Goal: Information Seeking & Learning: Learn about a topic

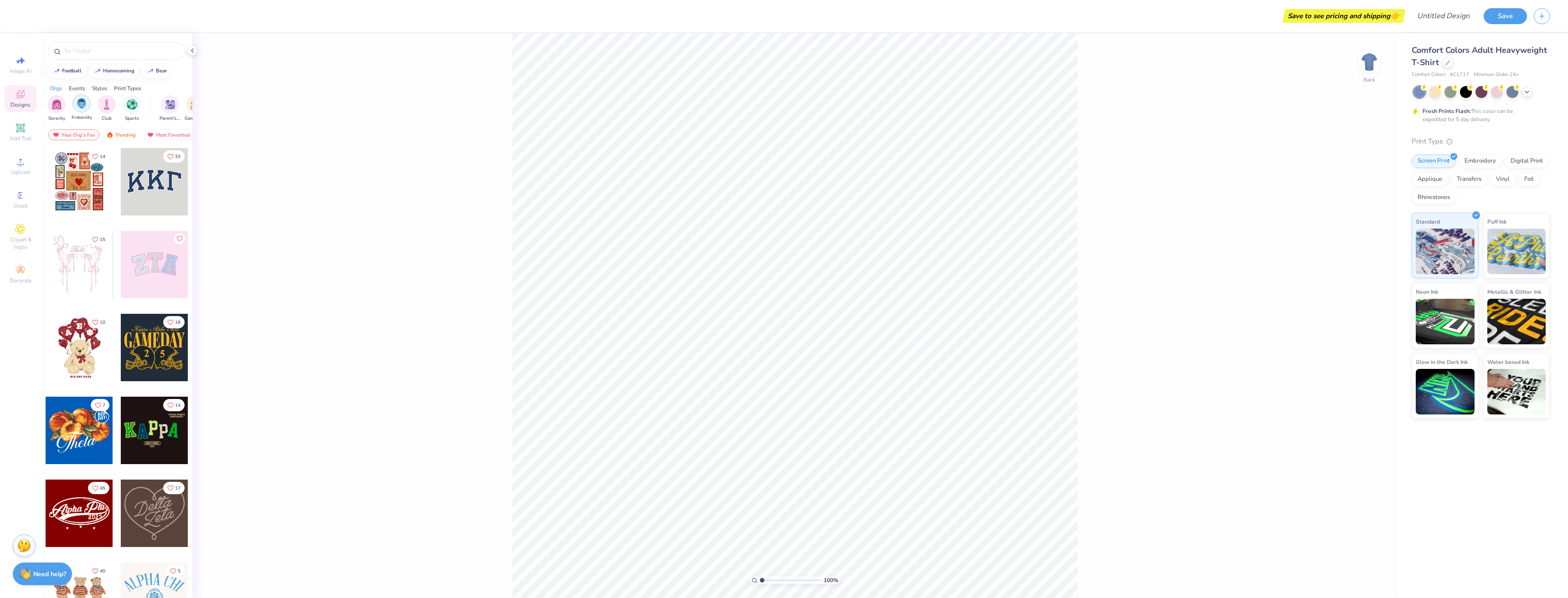
click at [81, 106] on img "filter for Fraternity" at bounding box center [81, 103] width 10 height 10
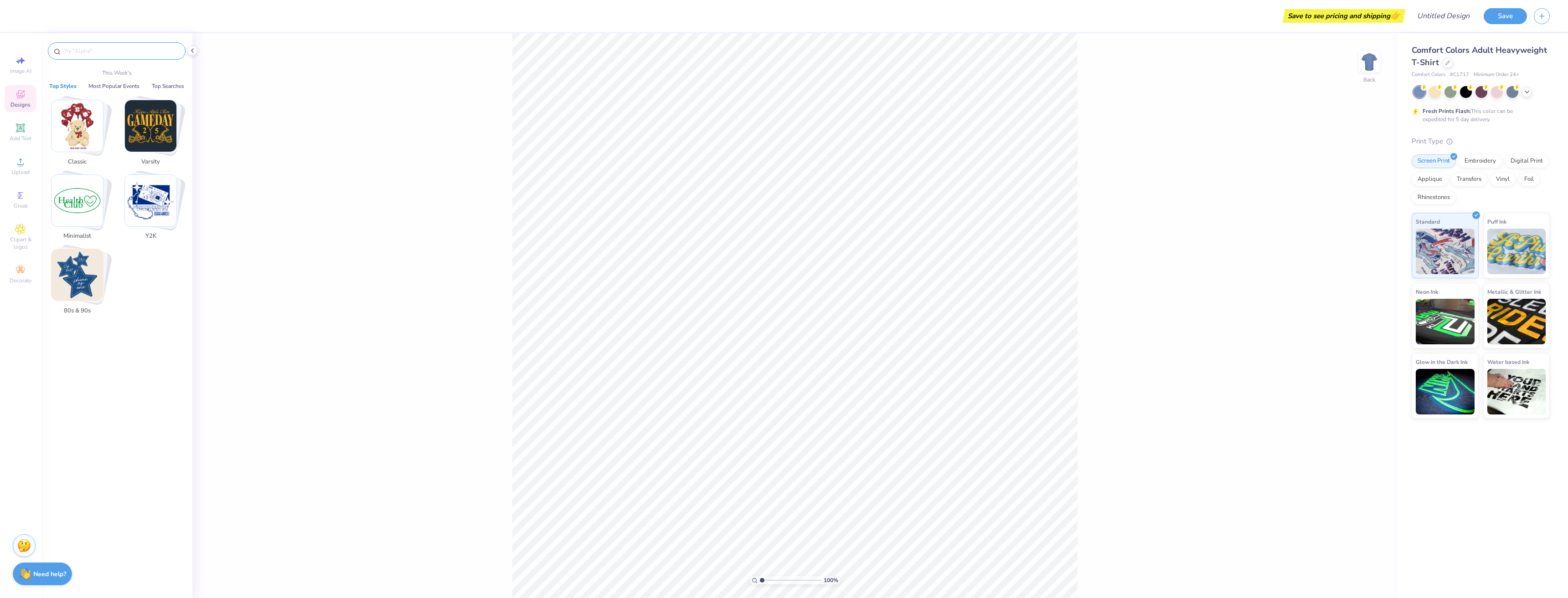
click at [132, 48] on input "text" at bounding box center [121, 51] width 117 height 9
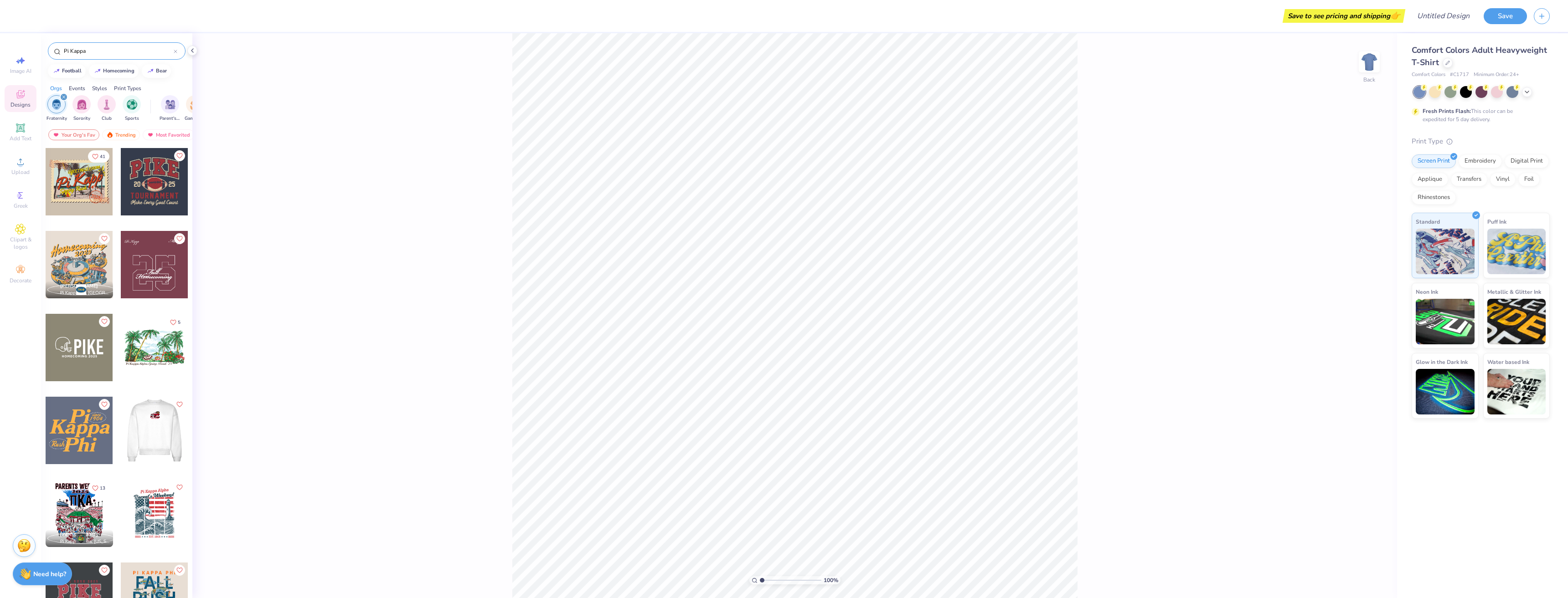
click at [150, 425] on div at bounding box center [154, 430] width 67 height 67
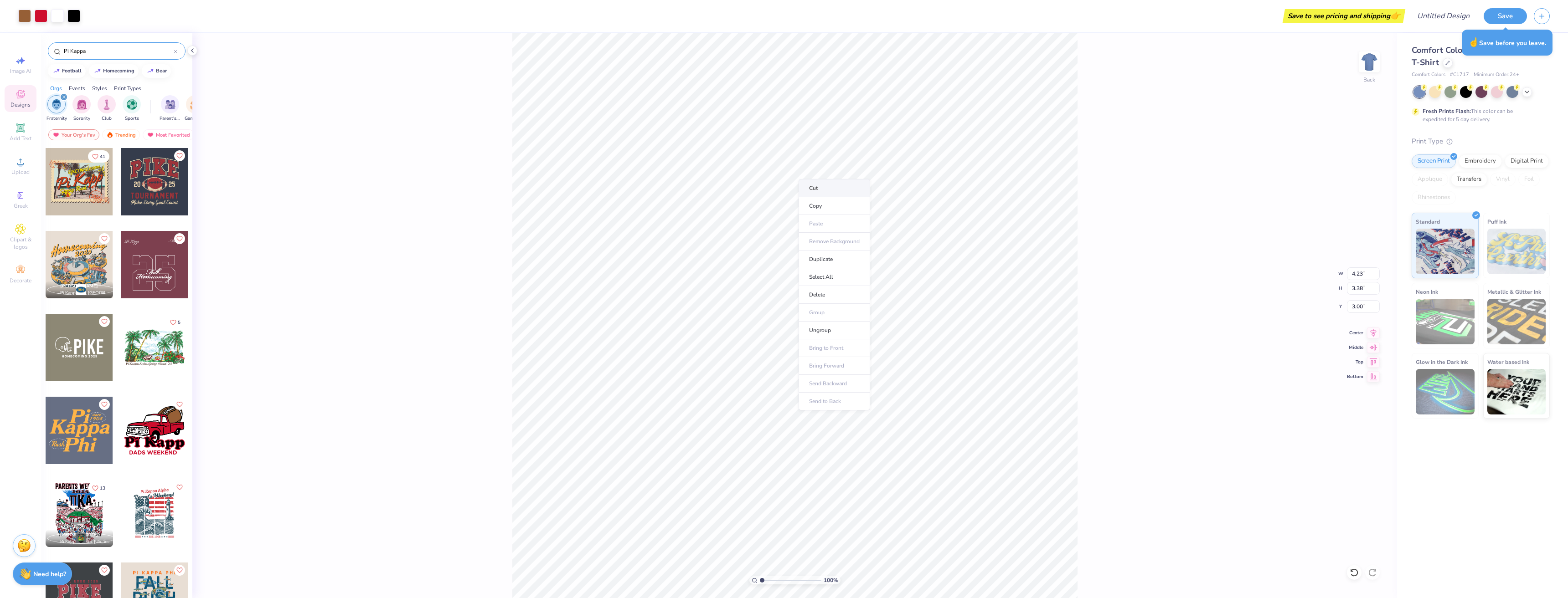
click at [829, 192] on li "Cut" at bounding box center [835, 188] width 72 height 18
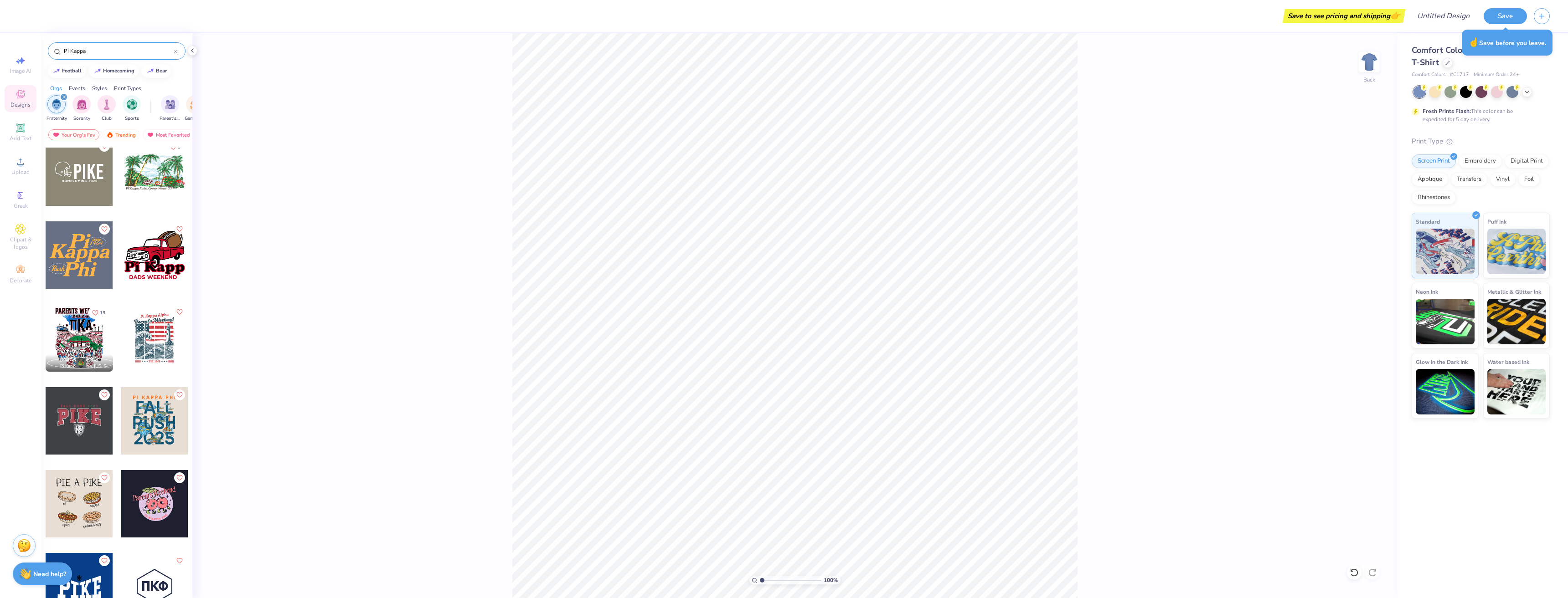
scroll to position [182, 0]
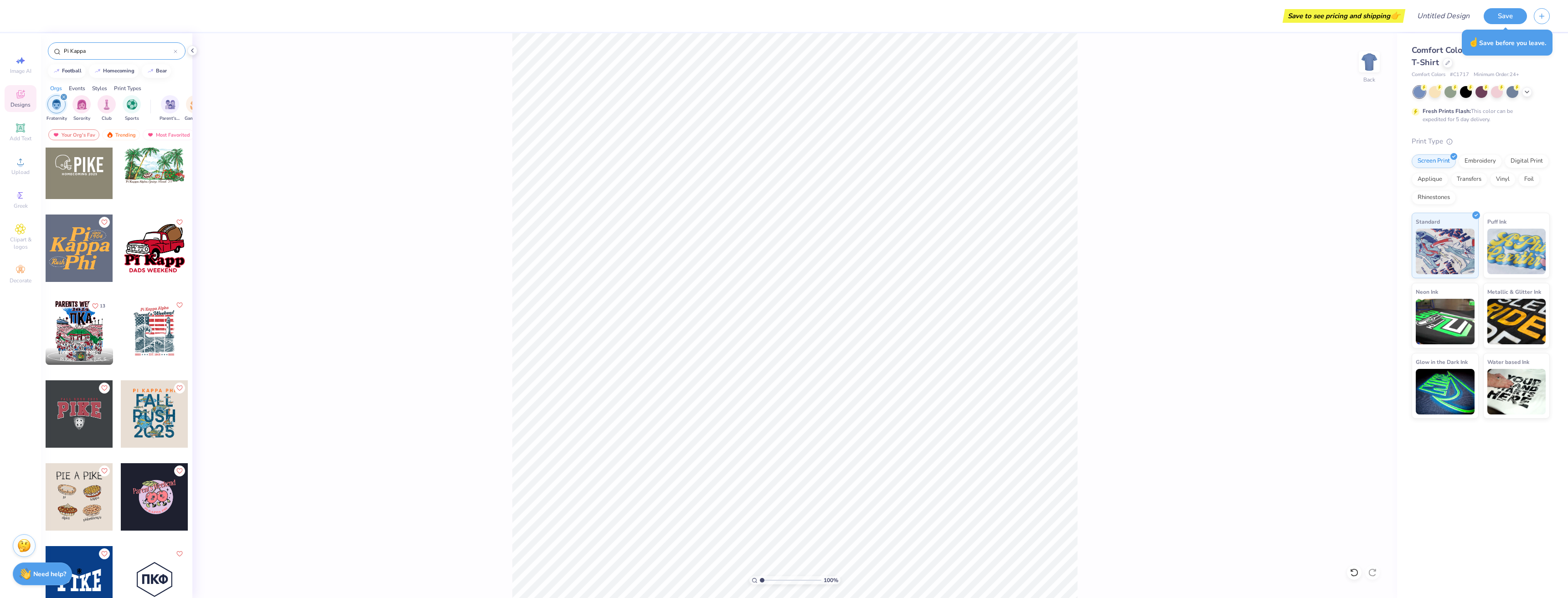
click at [119, 47] on input "Pi Kappa" at bounding box center [118, 51] width 111 height 9
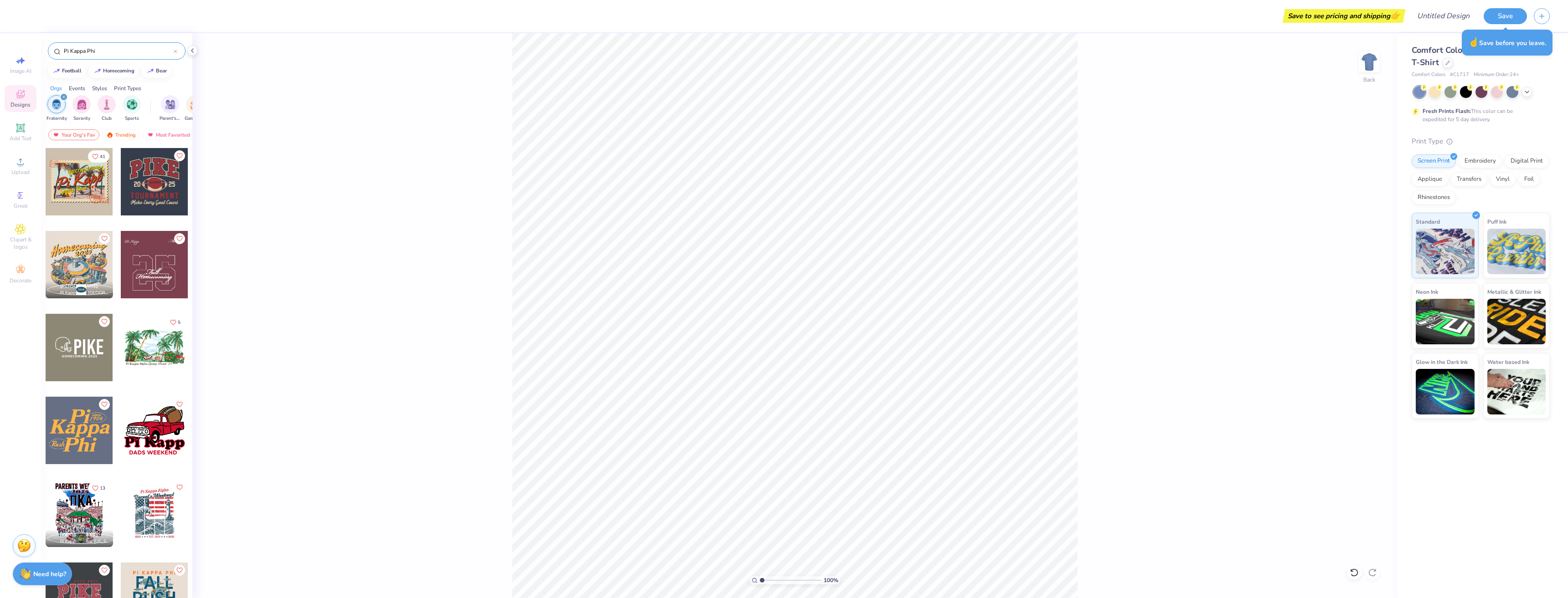
type input "Pi Kappa Phi"
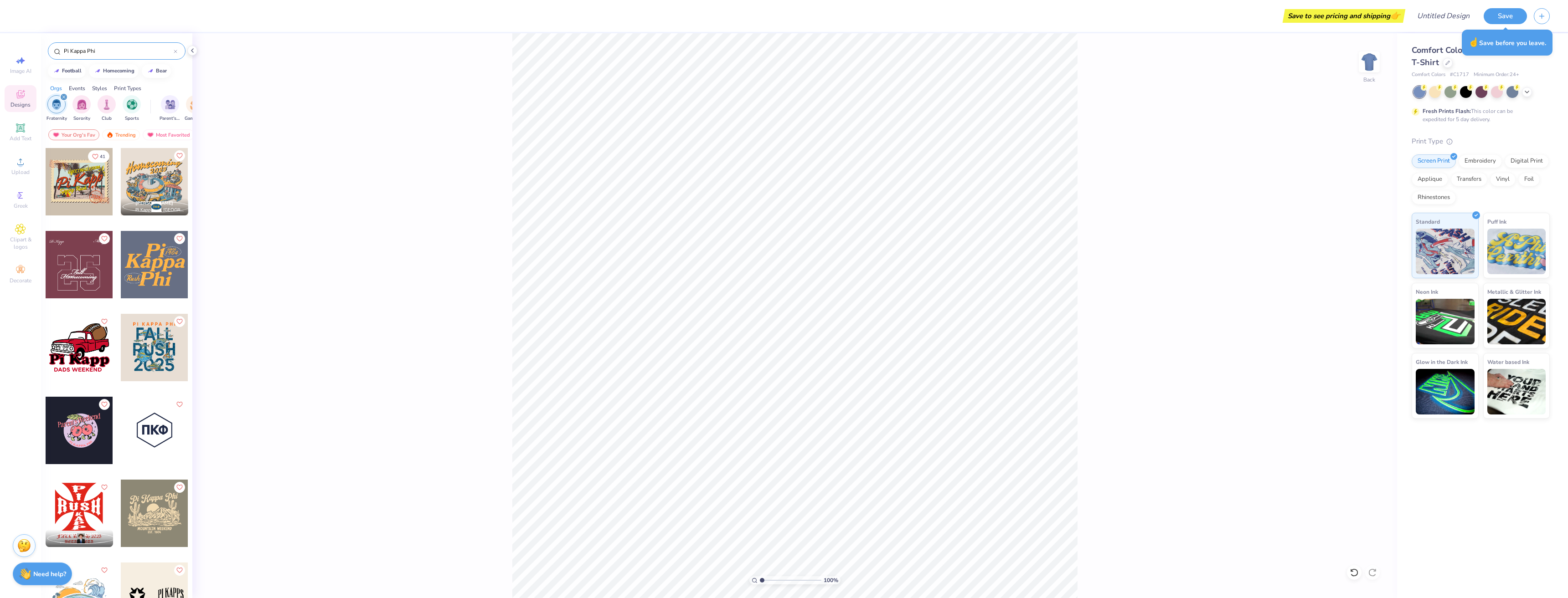
click at [83, 190] on div at bounding box center [79, 182] width 67 height 67
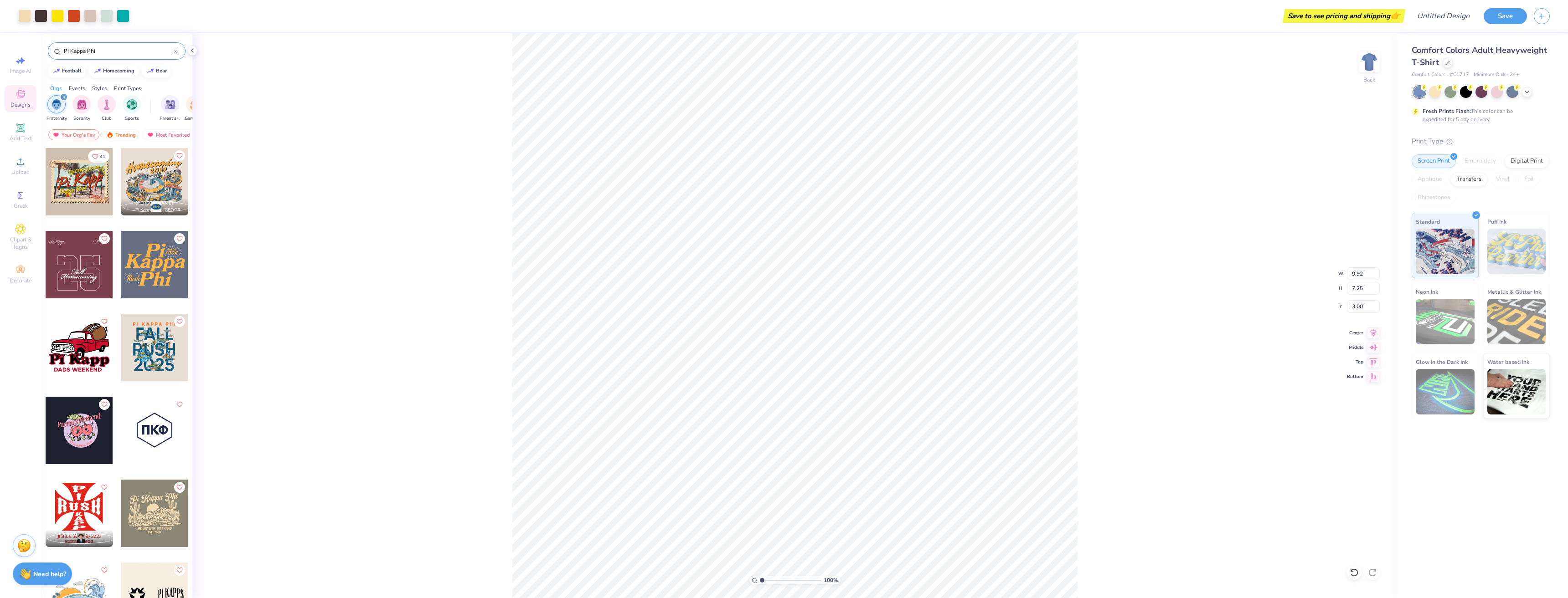
drag, startPoint x: 1372, startPoint y: 62, endPoint x: 1157, endPoint y: 303, distance: 323.0
click at [1372, 62] on img at bounding box center [1369, 62] width 18 height 18
click at [1524, 92] on icon at bounding box center [1527, 92] width 7 height 7
click at [1198, 122] on div "100 % Back W 9.92 9.92 " H 7.25 7.25 " Y 3.00 3.00 " Center Middle Top Bottom" at bounding box center [794, 315] width 1205 height 565
click at [1197, 259] on div "100 % Back W 9.92 9.92 " H 7.25 7.25 " Y 3.00 3.00 " Center Middle Top Bottom" at bounding box center [794, 315] width 1205 height 565
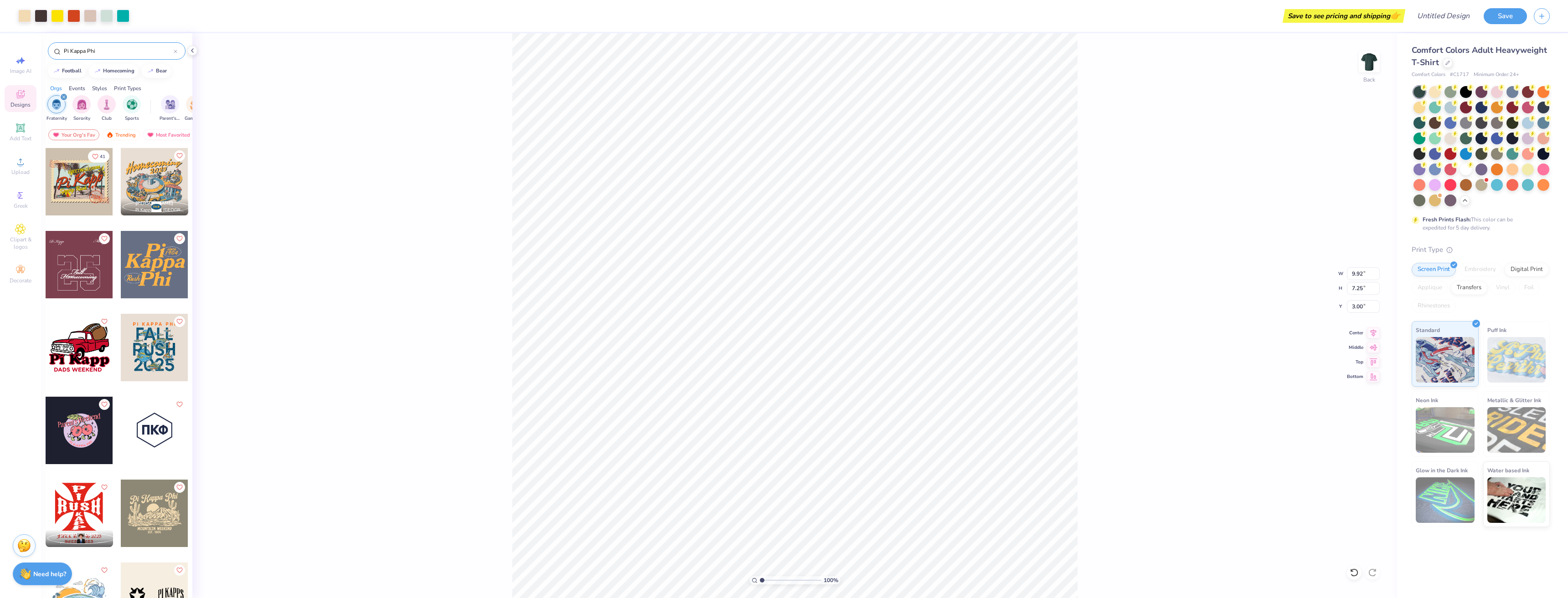
click at [1435, 93] on div at bounding box center [1435, 92] width 12 height 12
click at [1504, 203] on div at bounding box center [1481, 146] width 136 height 120
click at [1528, 171] on div at bounding box center [1528, 169] width 12 height 12
